Goal: Information Seeking & Learning: Check status

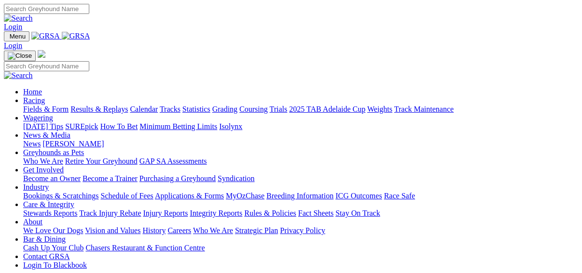
click at [105, 105] on link "Results & Replays" at bounding box center [98, 109] width 57 height 8
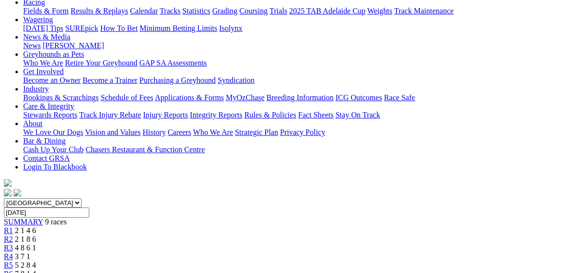
scroll to position [116, 0]
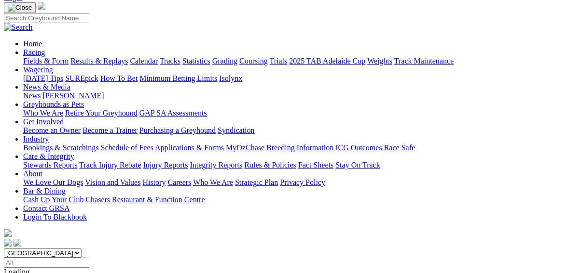
scroll to position [77, 0]
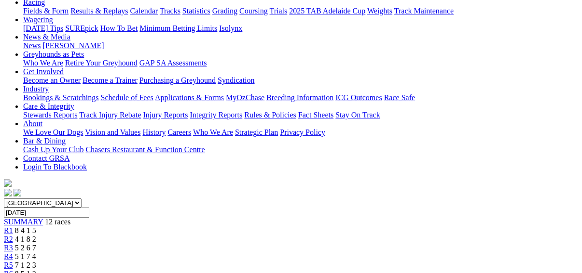
scroll to position [154, 0]
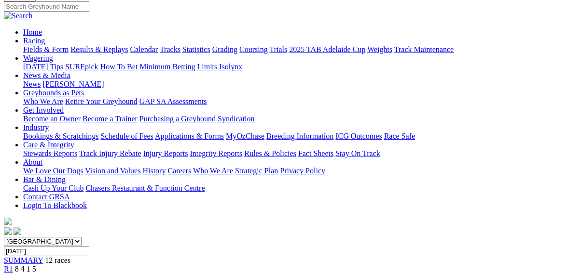
scroll to position [77, 0]
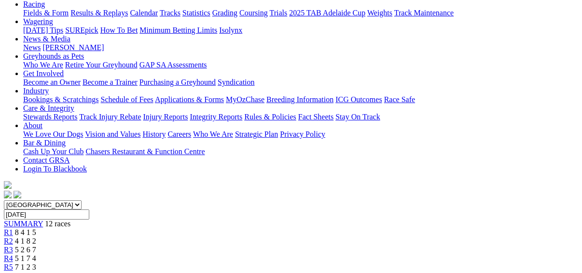
scroll to position [193, 0]
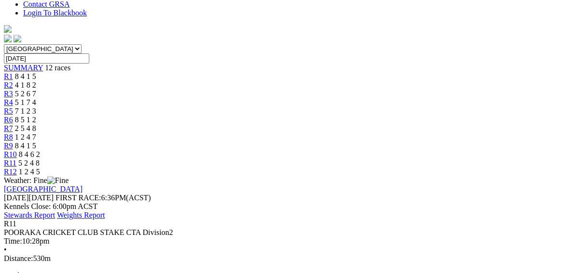
scroll to position [116, 0]
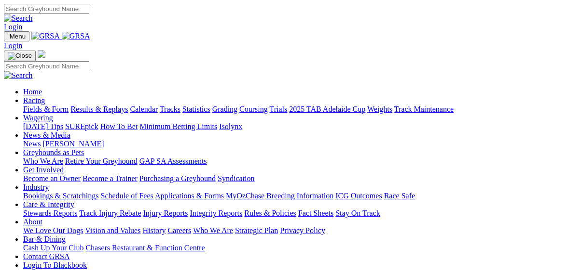
click at [25, 105] on link "Fields & Form" at bounding box center [45, 109] width 45 height 8
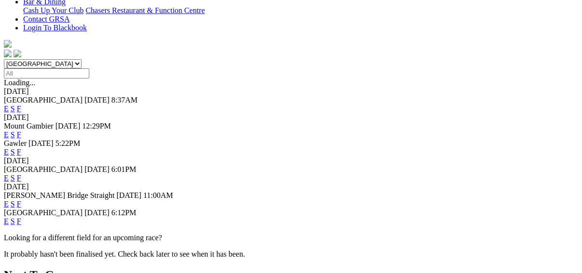
scroll to position [270, 0]
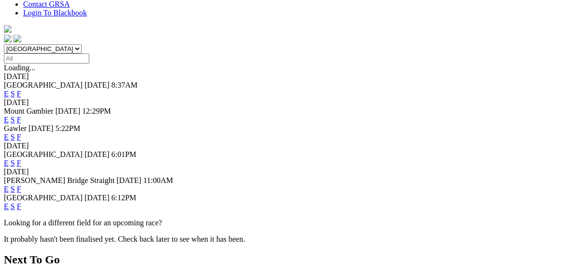
click at [21, 185] on link "F" at bounding box center [19, 189] width 4 height 8
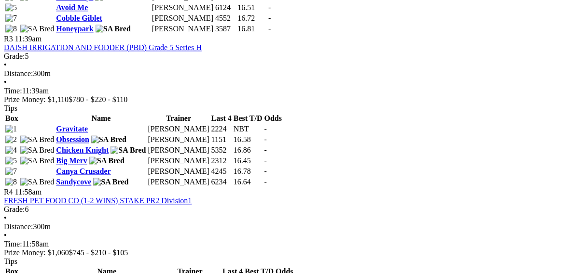
scroll to position [810, 0]
